Goal: Information Seeking & Learning: Learn about a topic

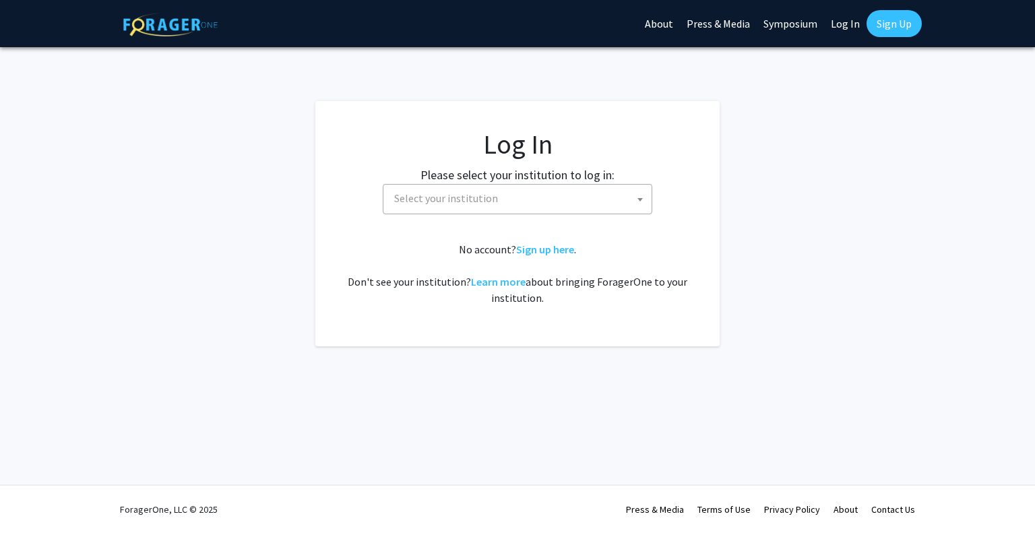
select select
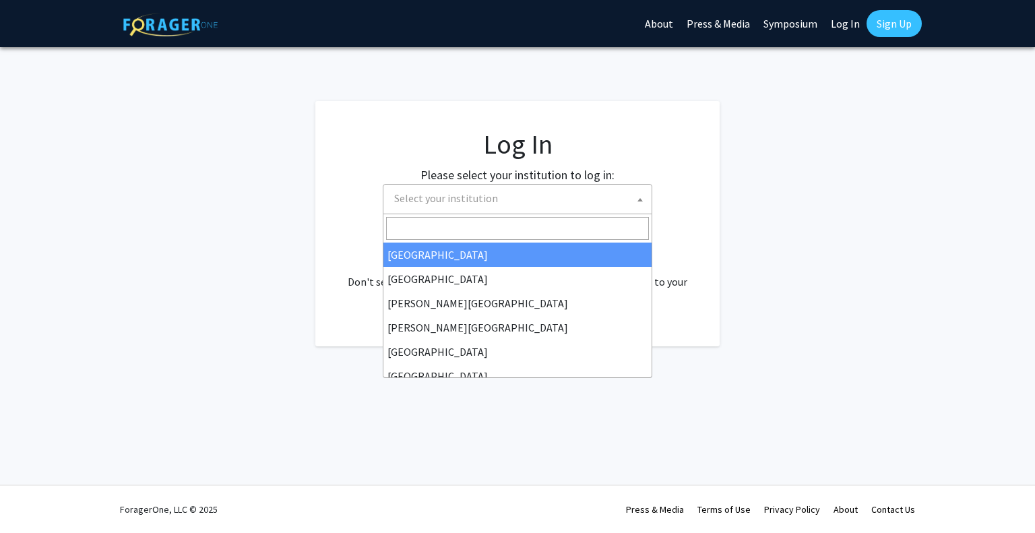
click at [523, 207] on span "Select your institution" at bounding box center [520, 199] width 263 height 28
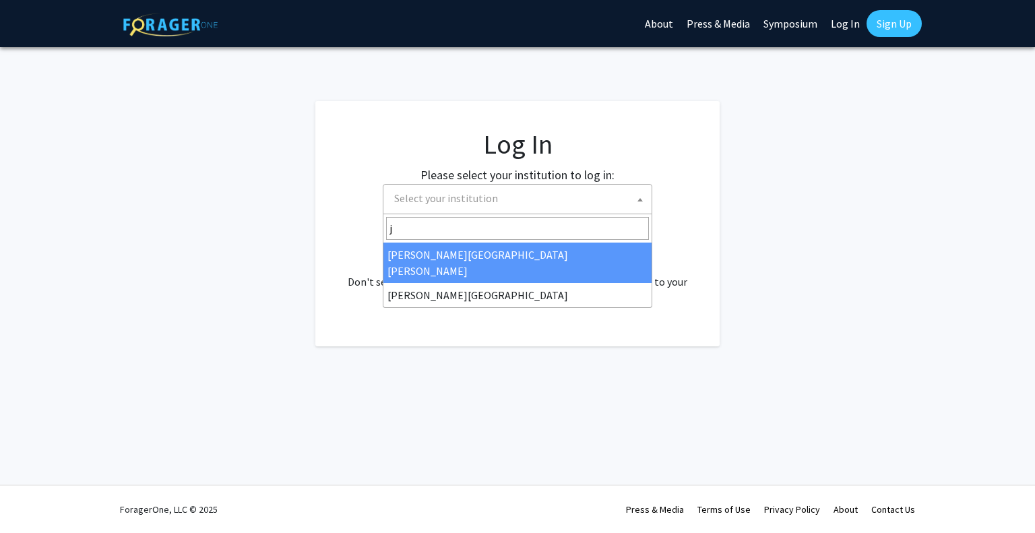
type input "j"
select select "1"
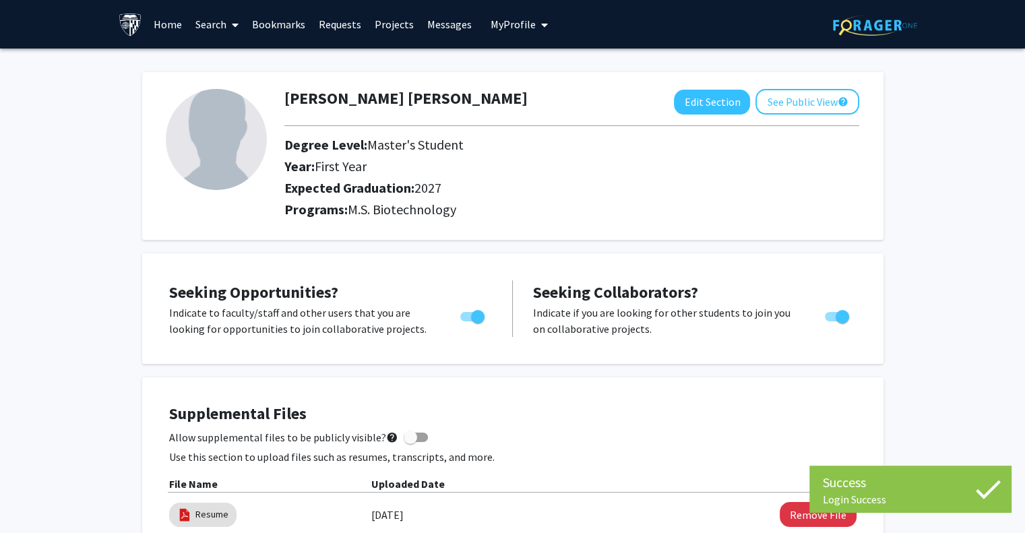
click at [391, 25] on link "Projects" at bounding box center [394, 24] width 53 height 47
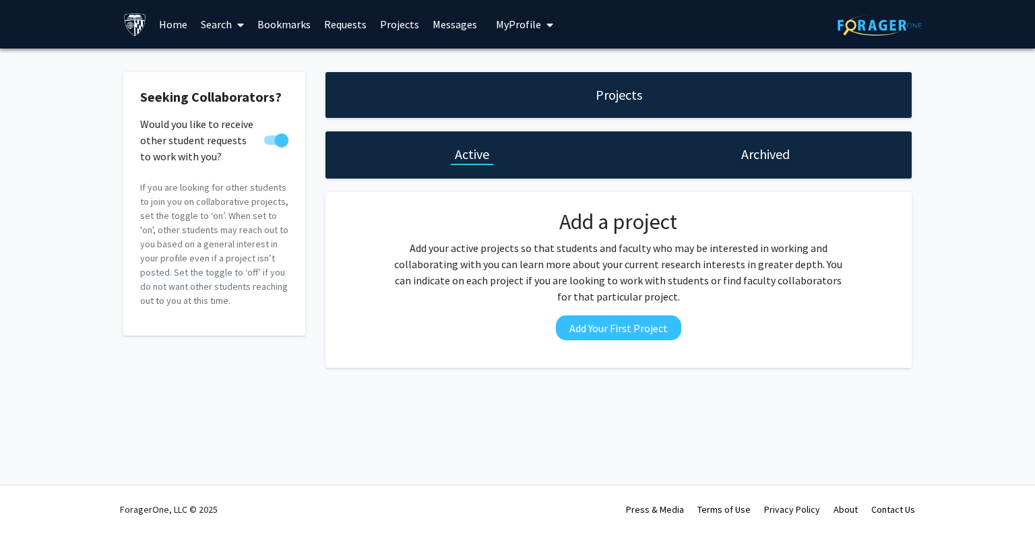
click at [232, 28] on span at bounding box center [238, 24] width 12 height 47
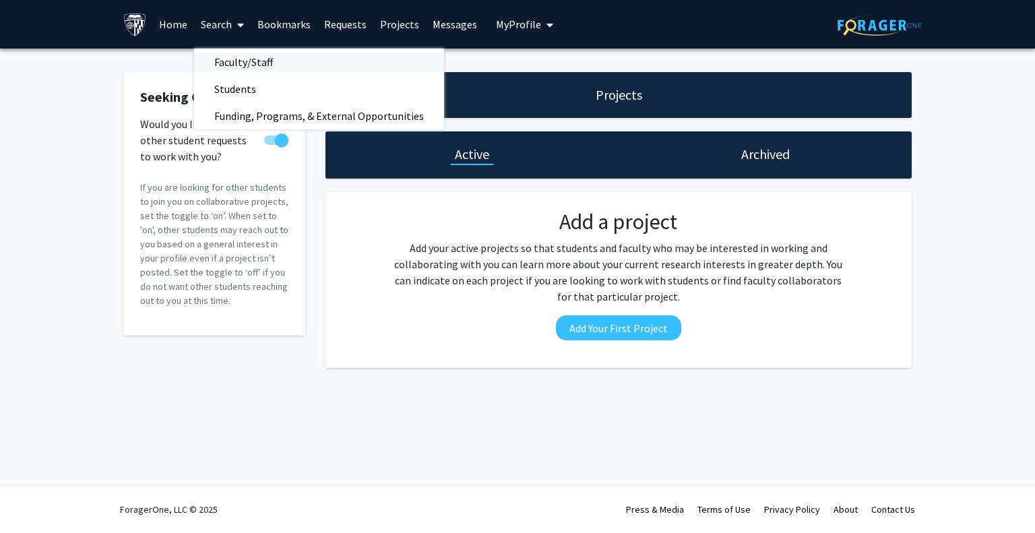
click at [261, 61] on span "Faculty/Staff" at bounding box center [243, 62] width 99 height 27
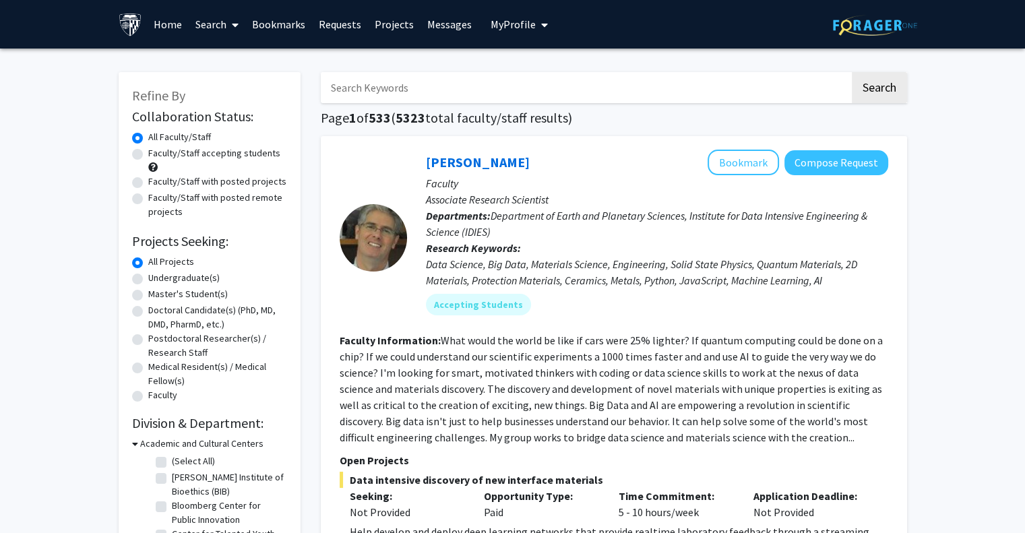
scroll to position [1, 0]
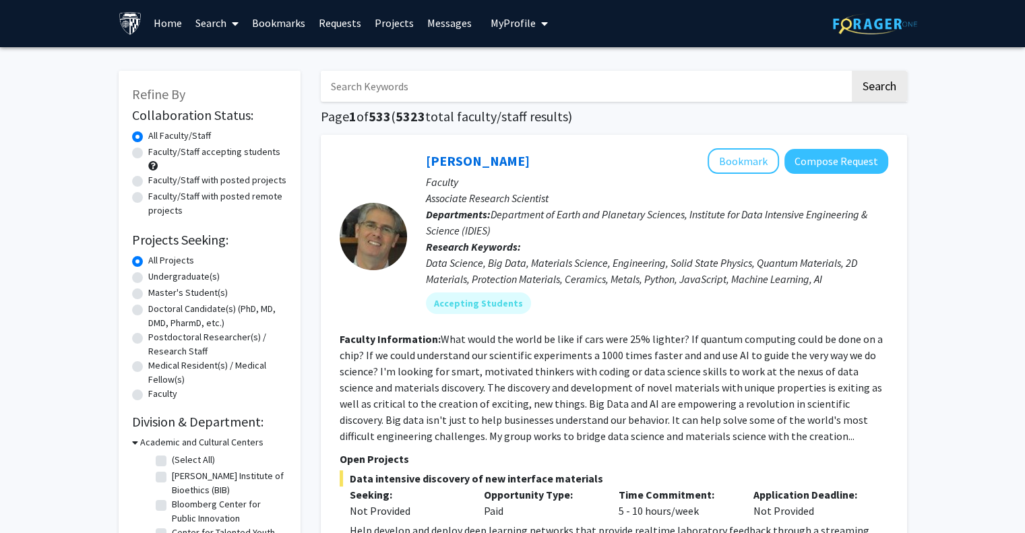
click at [515, 88] on input "Search Keywords" at bounding box center [585, 86] width 529 height 31
click at [851, 71] on button "Search" at bounding box center [878, 86] width 55 height 31
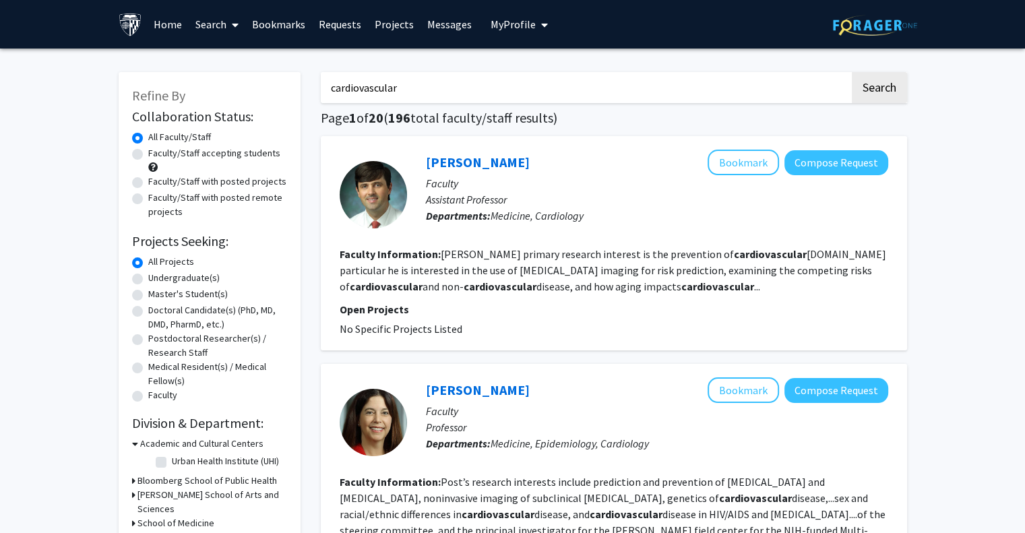
drag, startPoint x: 435, startPoint y: 97, endPoint x: 298, endPoint y: 80, distance: 137.8
type input "neuroscience"
click at [851, 72] on button "Search" at bounding box center [878, 87] width 55 height 31
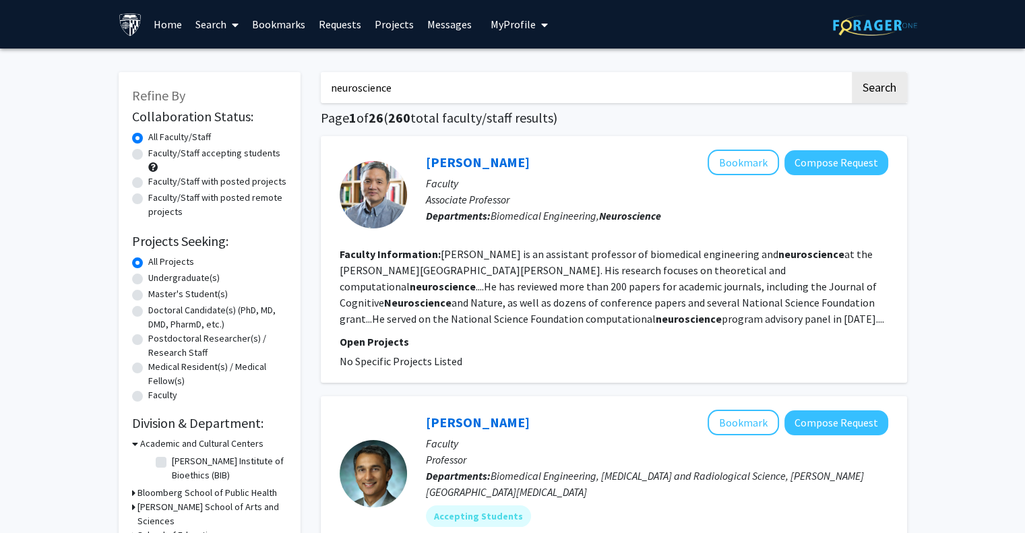
click at [148, 296] on label "Master's Student(s)" at bounding box center [187, 294] width 79 height 14
click at [148, 296] on input "Master's Student(s)" at bounding box center [152, 291] width 9 height 9
radio input "true"
